Goal: Information Seeking & Learning: Check status

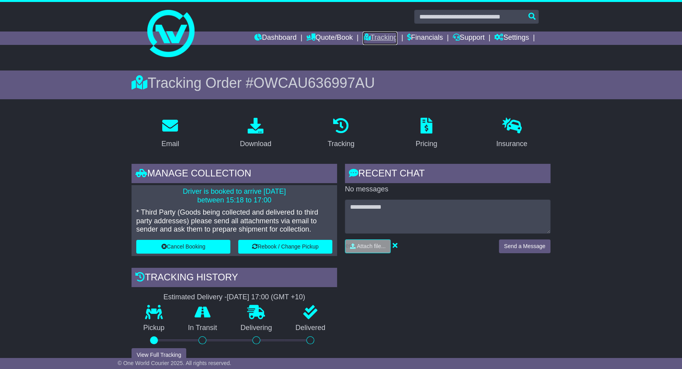
click at [366, 36] on link "Tracking" at bounding box center [380, 38] width 35 height 13
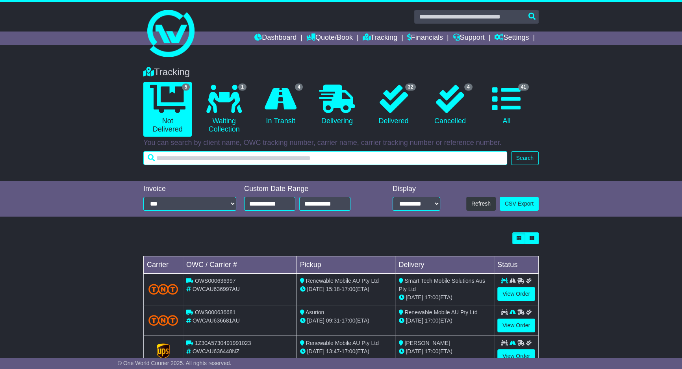
click at [340, 163] on input "text" at bounding box center [325, 158] width 364 height 14
type input "***"
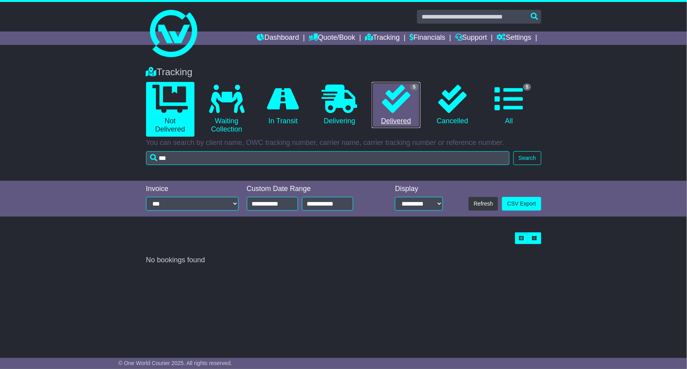
click at [389, 107] on icon at bounding box center [396, 99] width 28 height 28
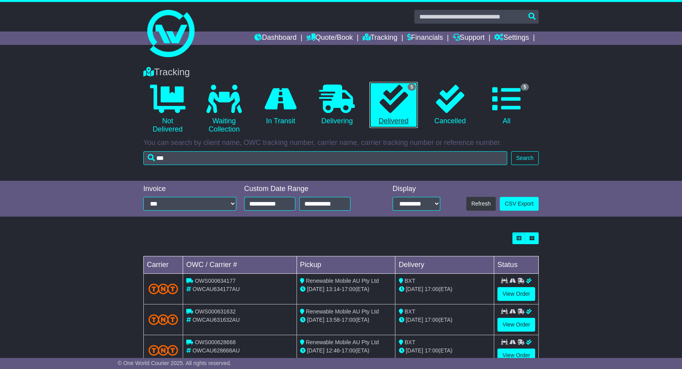
click at [390, 108] on icon at bounding box center [393, 99] width 28 height 28
click at [520, 295] on link "View Order" at bounding box center [517, 294] width 38 height 14
